Goal: Book appointment/travel/reservation

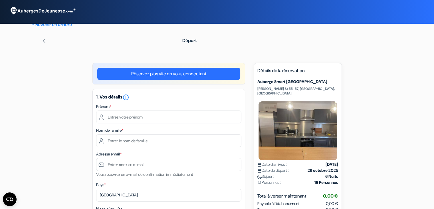
click at [42, 41] on img at bounding box center [44, 41] width 5 height 5
